Goal: Check status: Check status

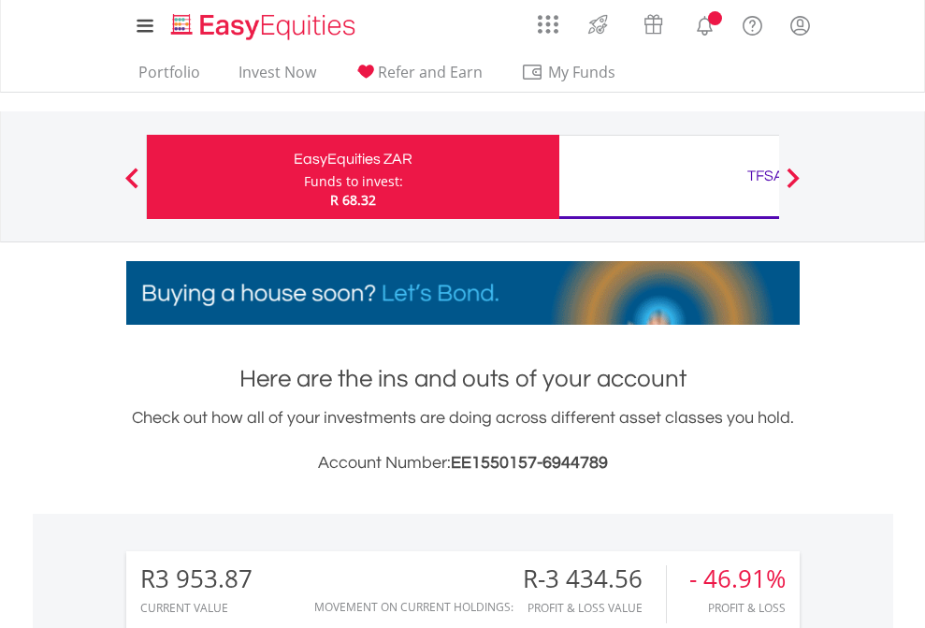
scroll to position [180, 294]
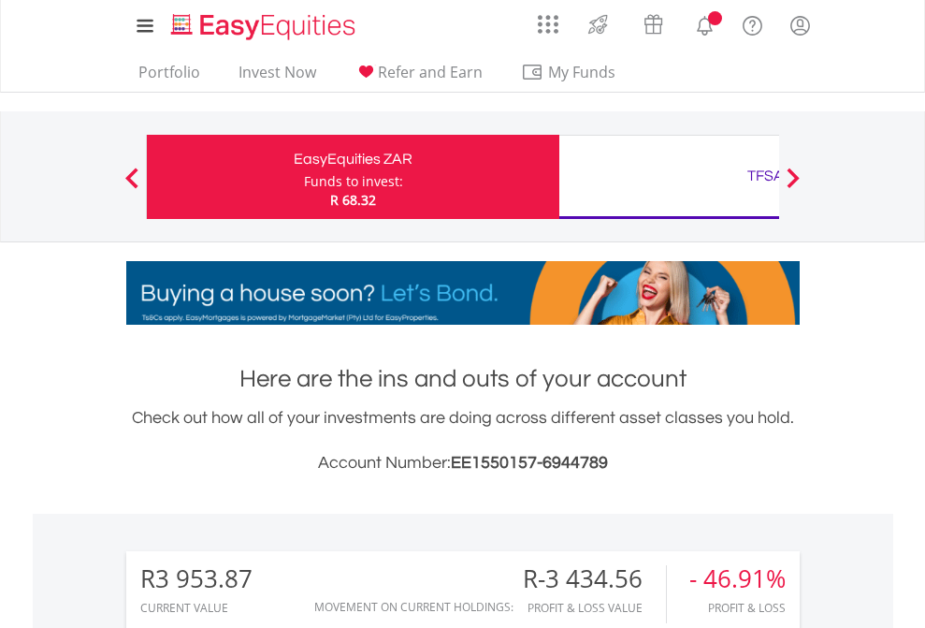
click at [304, 177] on div "Funds to invest:" at bounding box center [353, 181] width 99 height 19
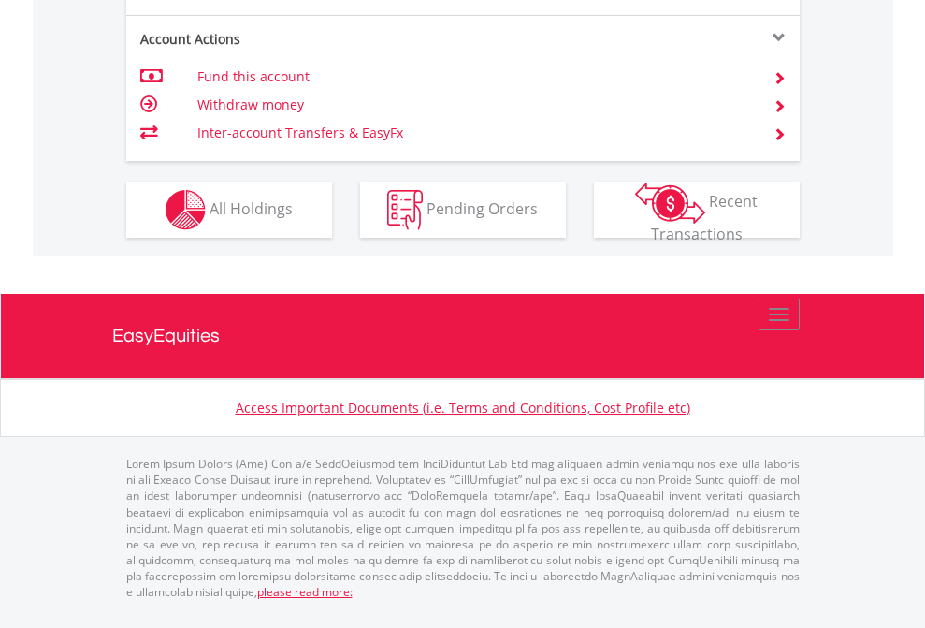
scroll to position [1707, 0]
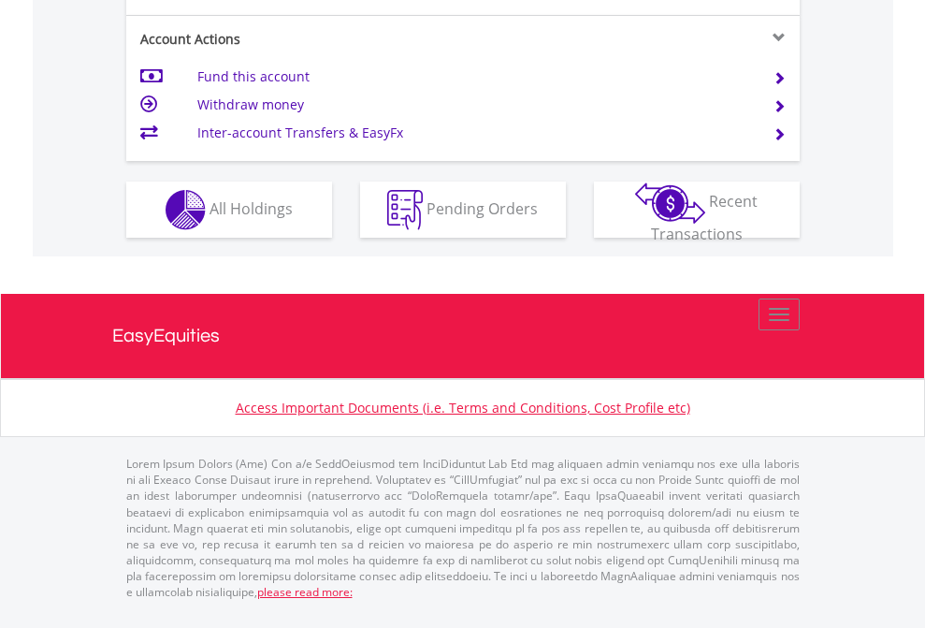
scroll to position [1756, 0]
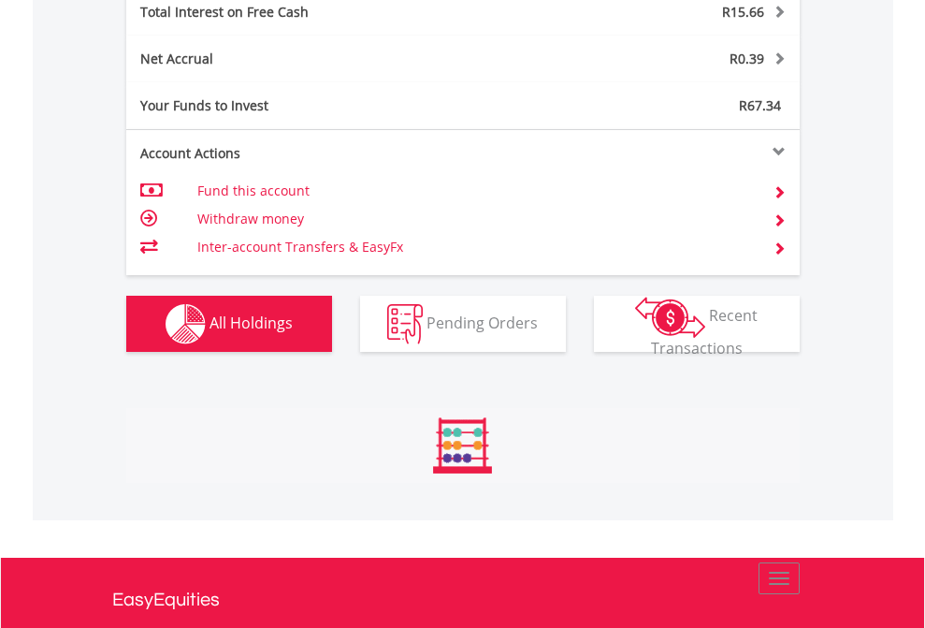
scroll to position [180, 294]
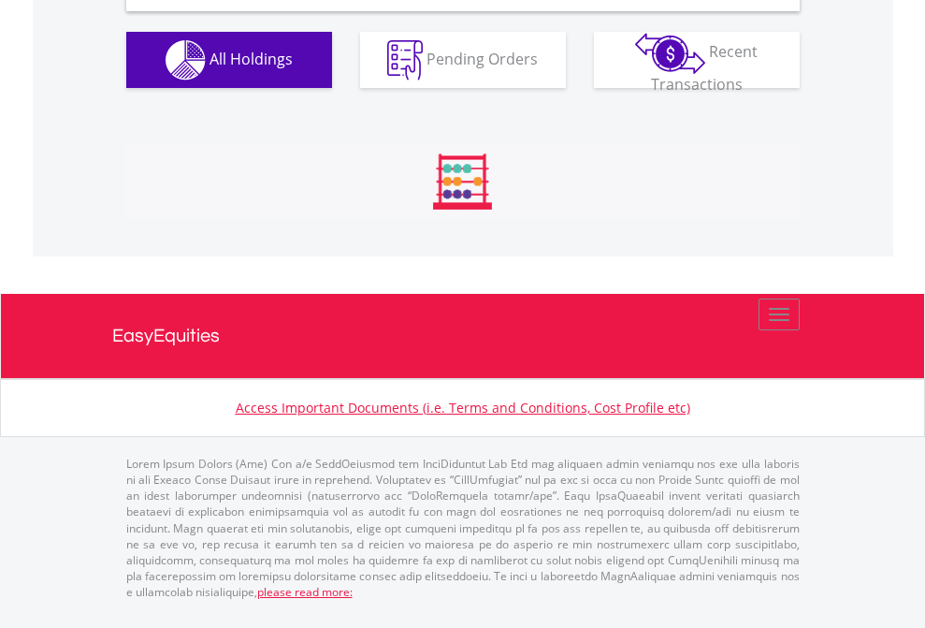
scroll to position [1808, 0]
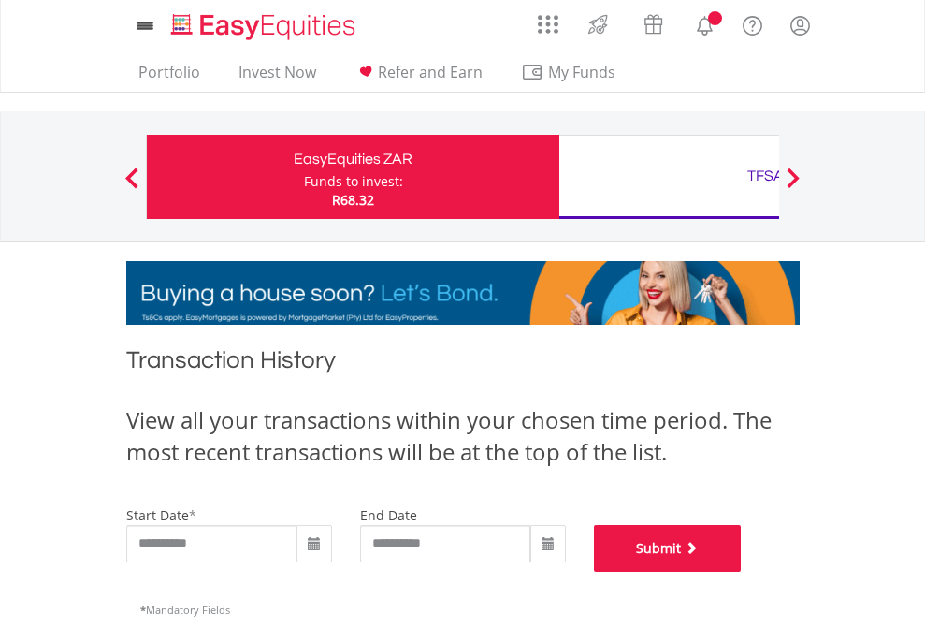
click at [742, 572] on button "Submit" at bounding box center [668, 548] width 148 height 47
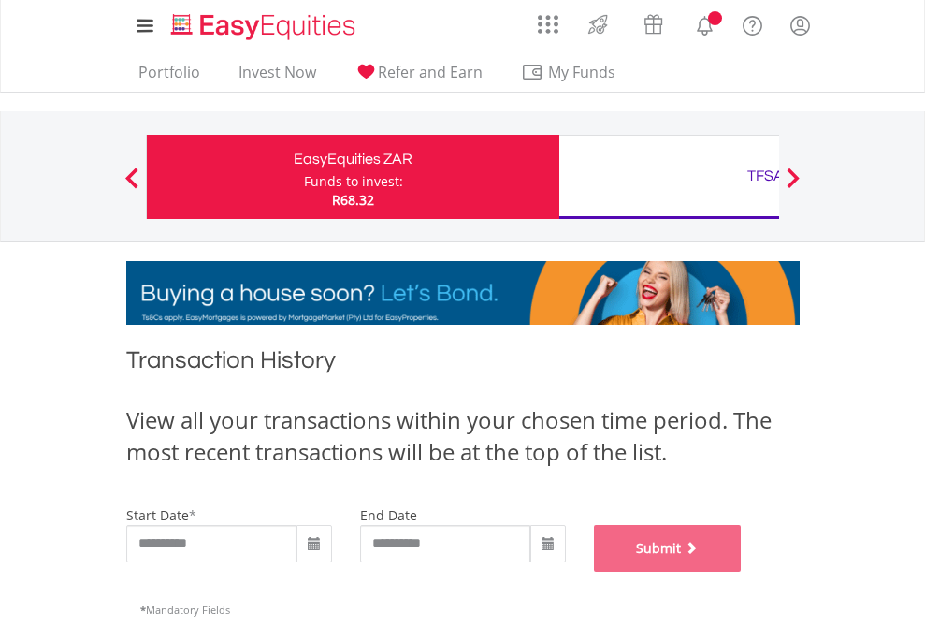
scroll to position [759, 0]
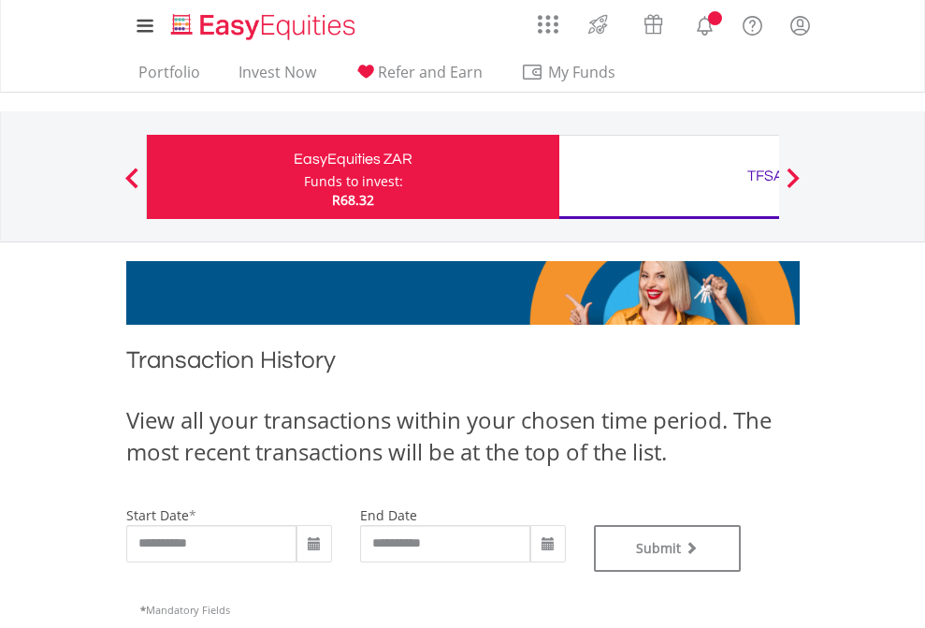
click at [669, 177] on div "TFSA" at bounding box center [766, 176] width 390 height 26
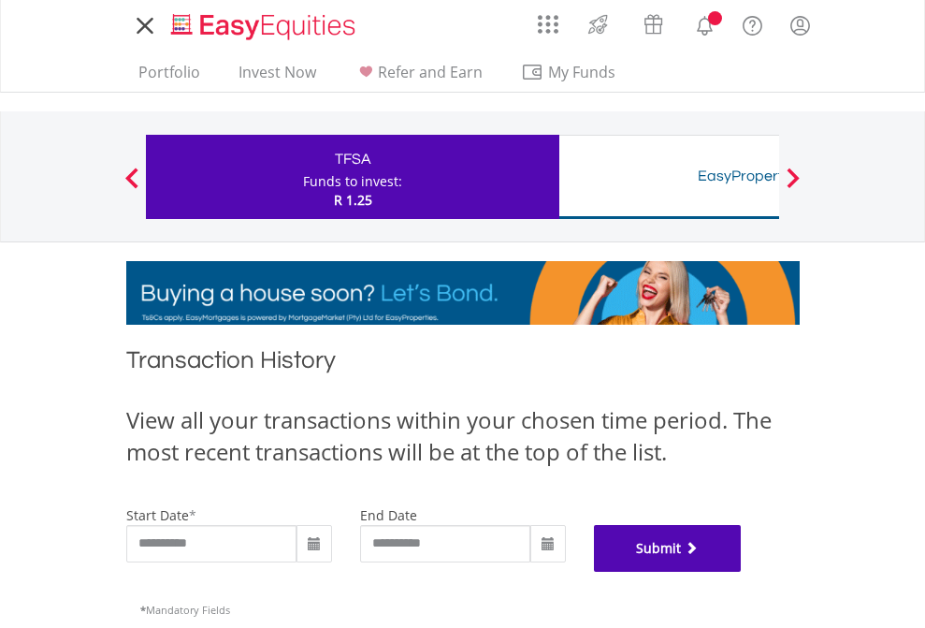
click at [742, 572] on button "Submit" at bounding box center [668, 548] width 148 height 47
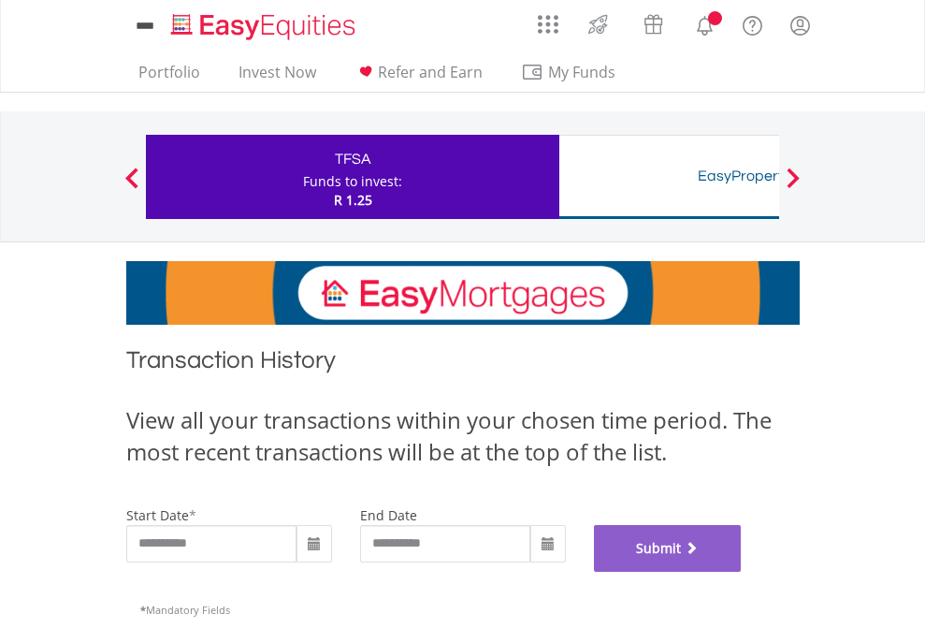
scroll to position [759, 0]
